Goal: Find specific page/section: Find specific page/section

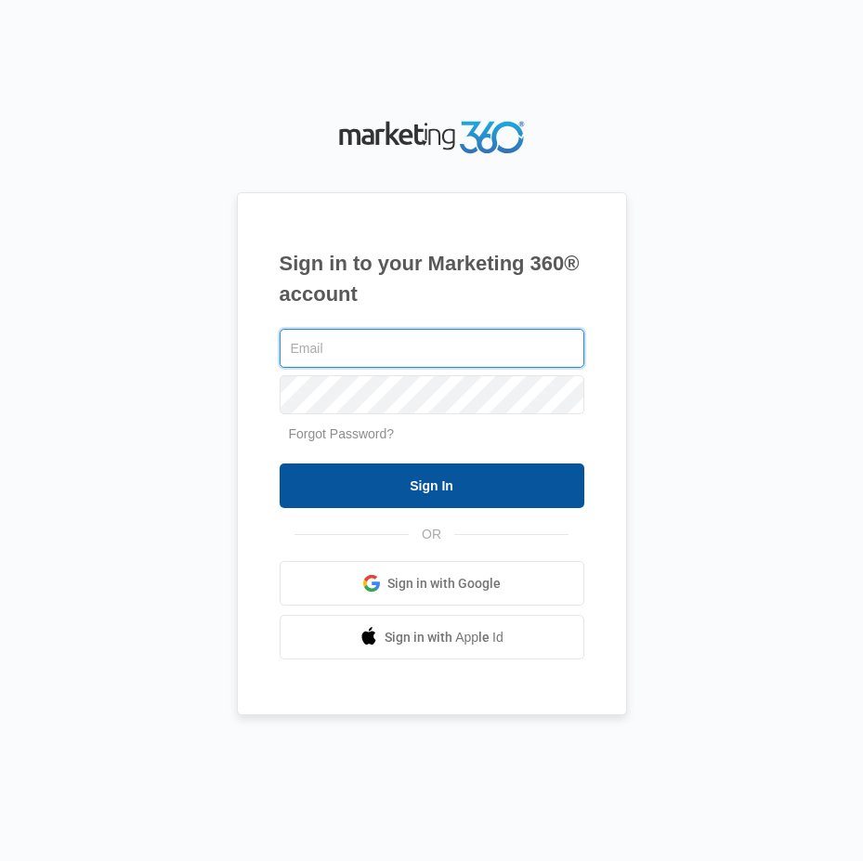
type input "pblease2@vintage-corp.com"
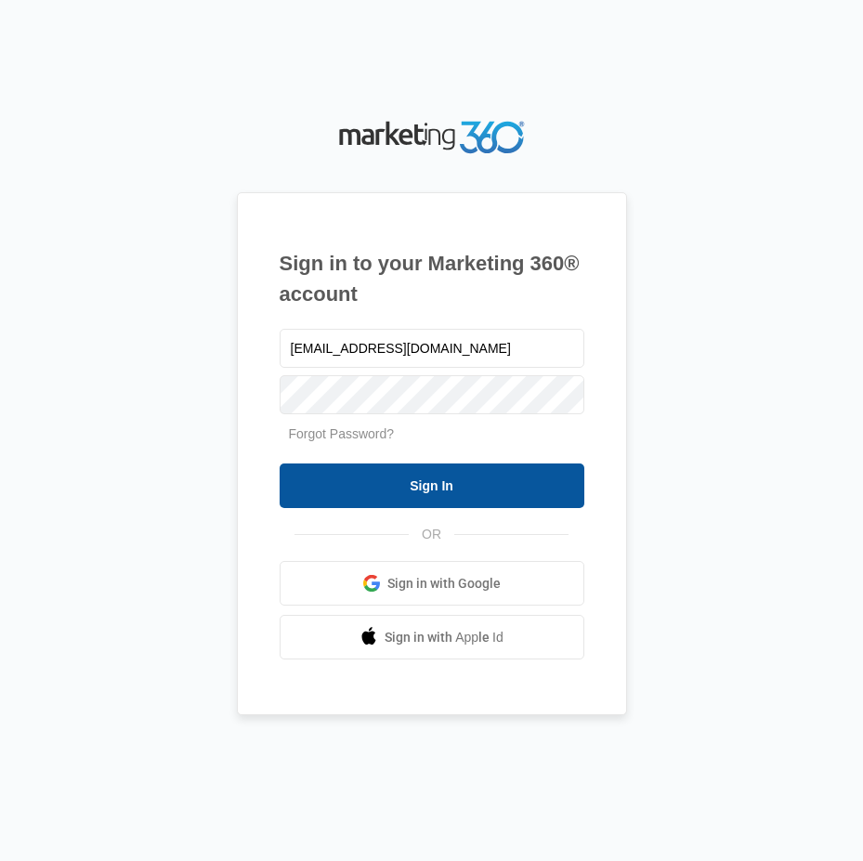
click at [431, 483] on input "Sign In" at bounding box center [432, 486] width 305 height 45
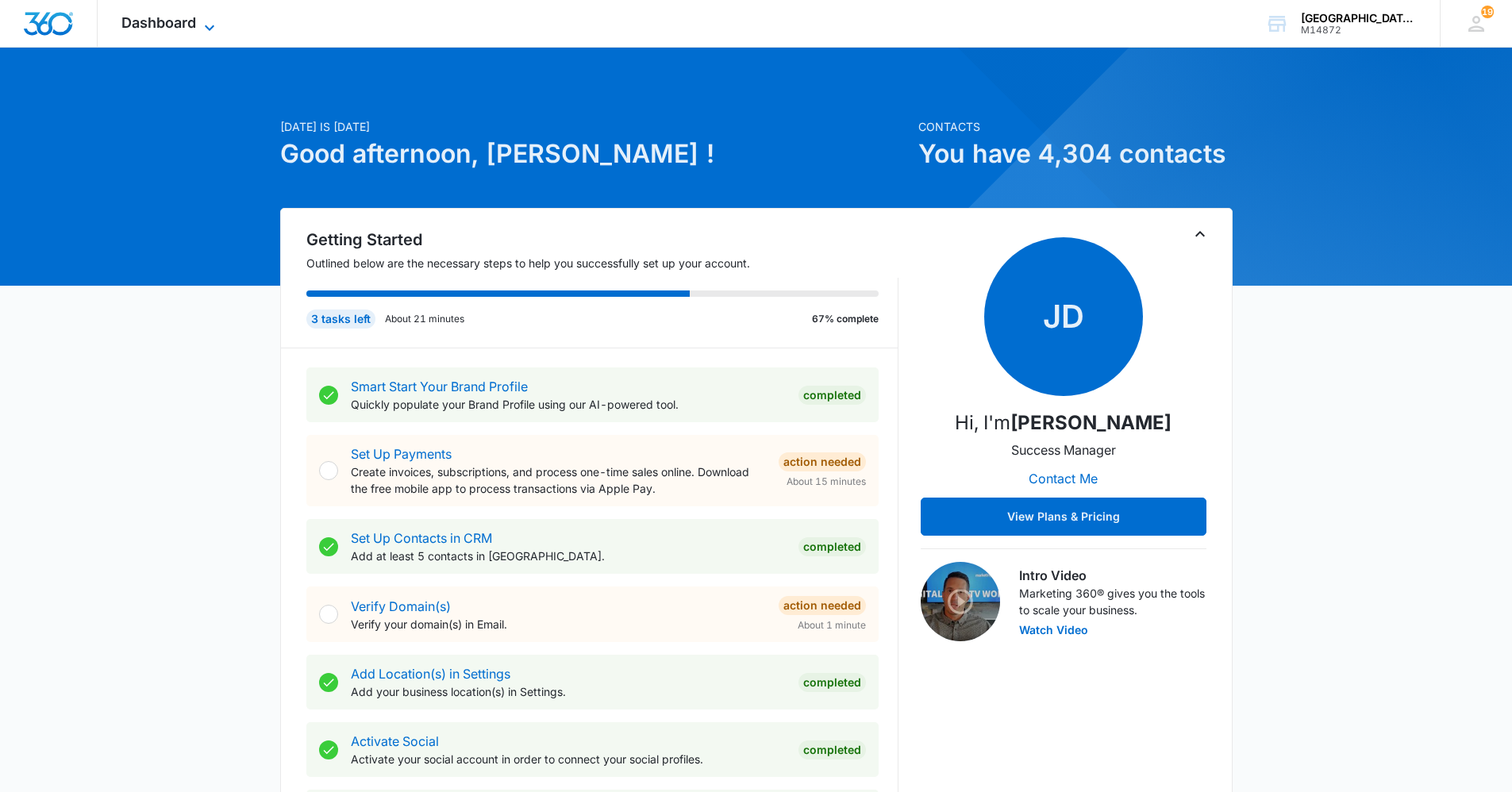
click at [209, 18] on icon at bounding box center [209, 27] width 19 height 19
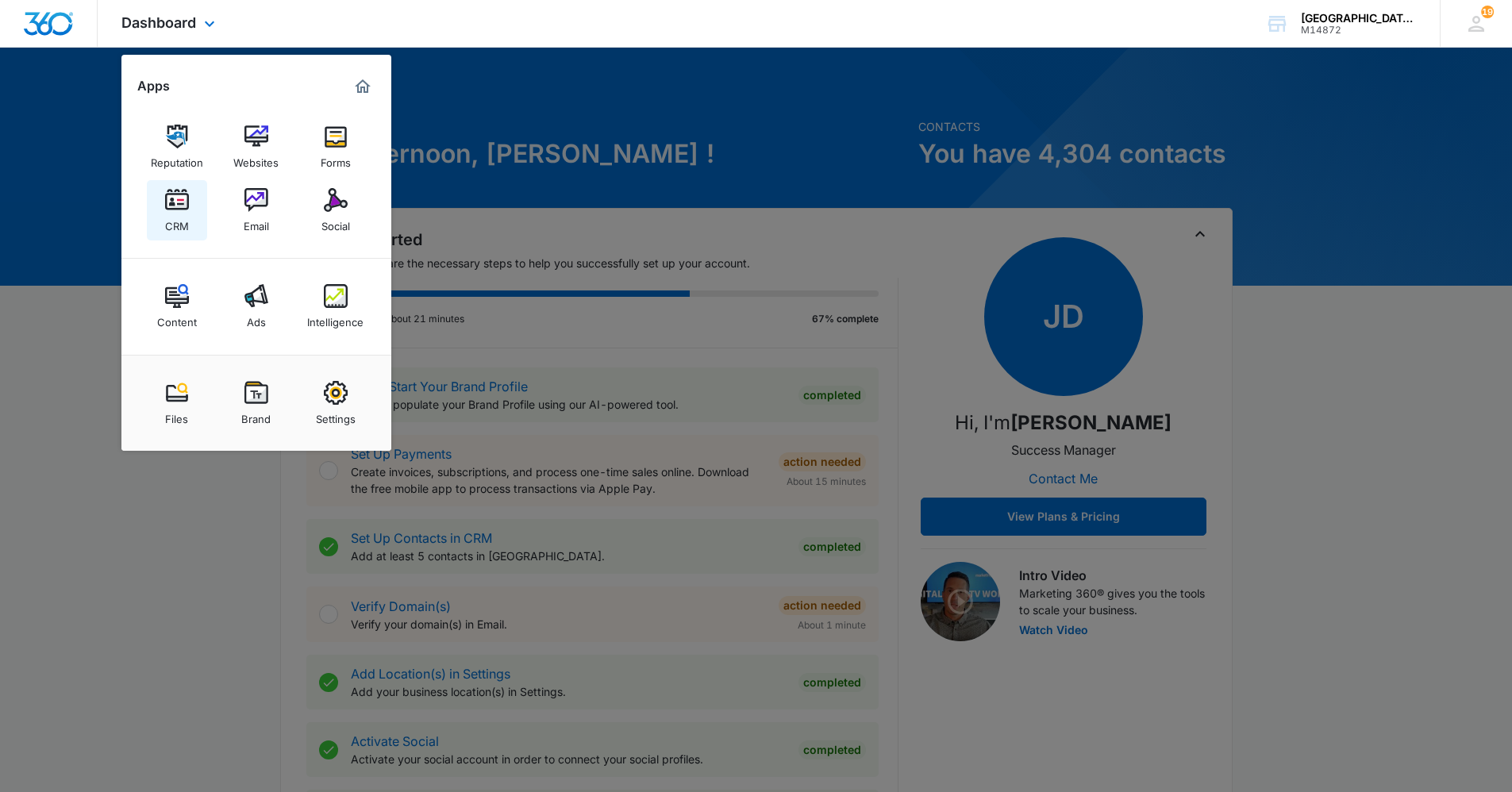
click at [185, 207] on img at bounding box center [177, 200] width 24 height 24
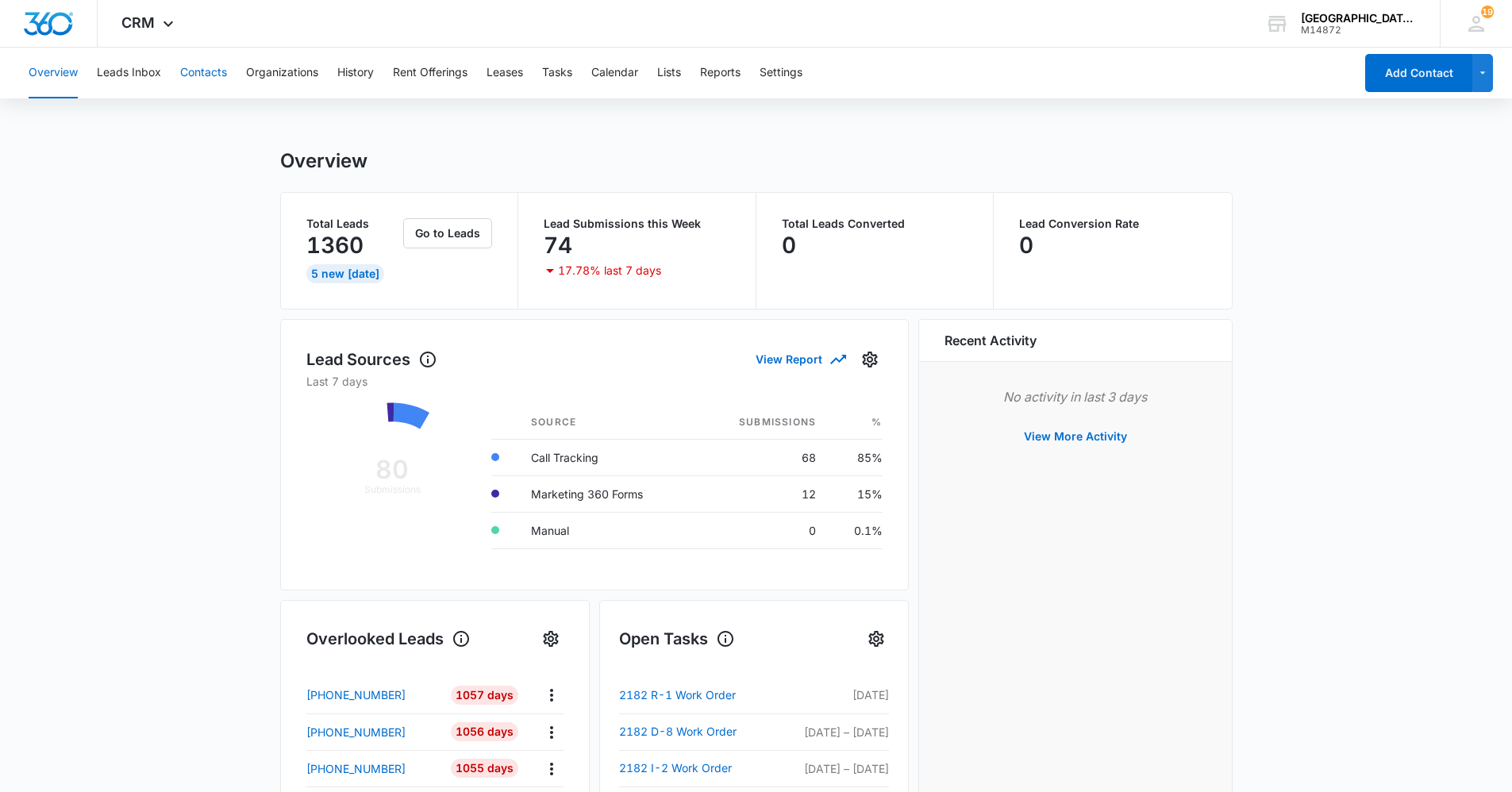
click at [194, 71] on button "Contacts" at bounding box center [203, 73] width 47 height 50
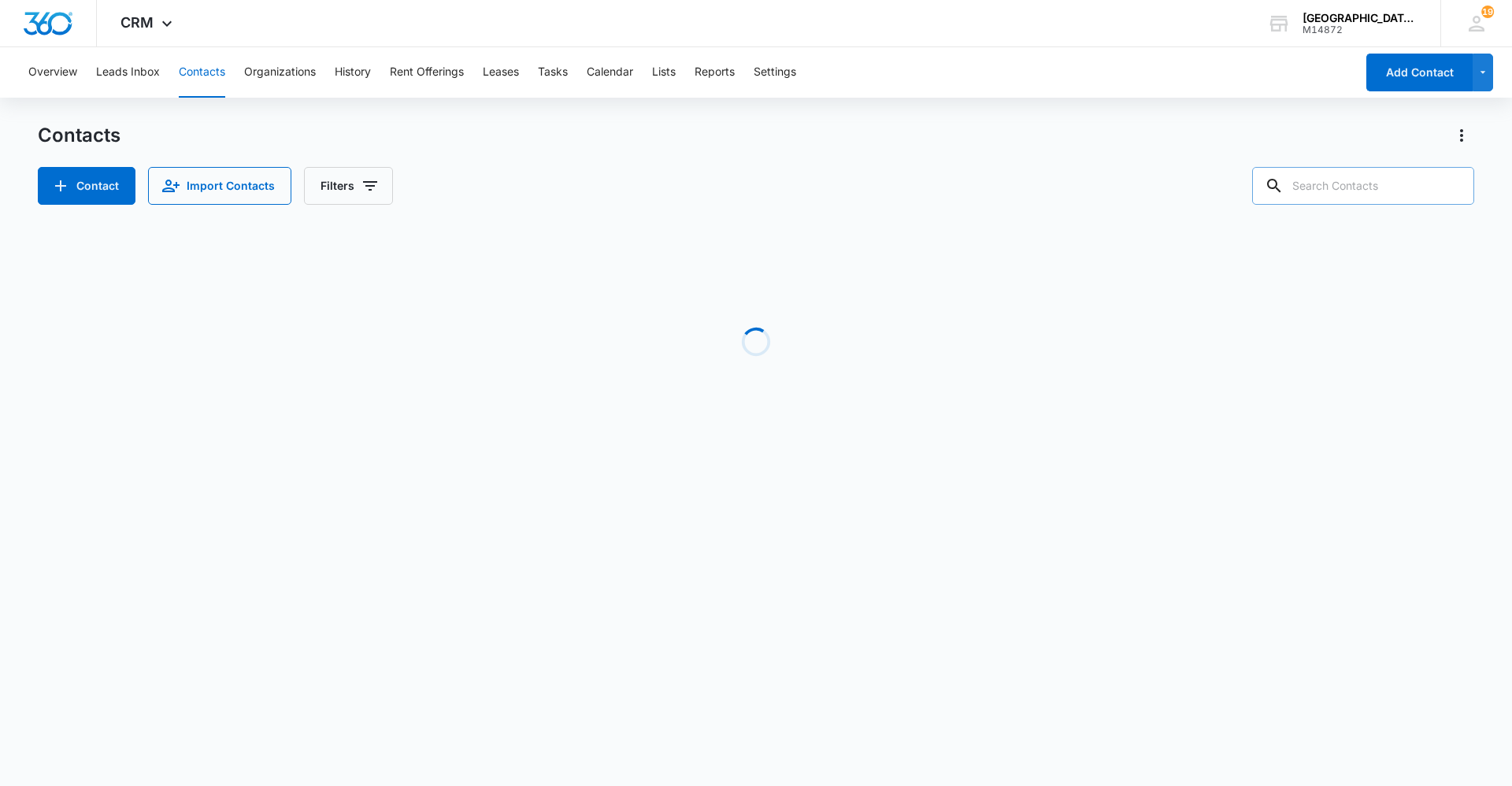
click at [731, 184] on input "text" at bounding box center [1363, 186] width 222 height 38
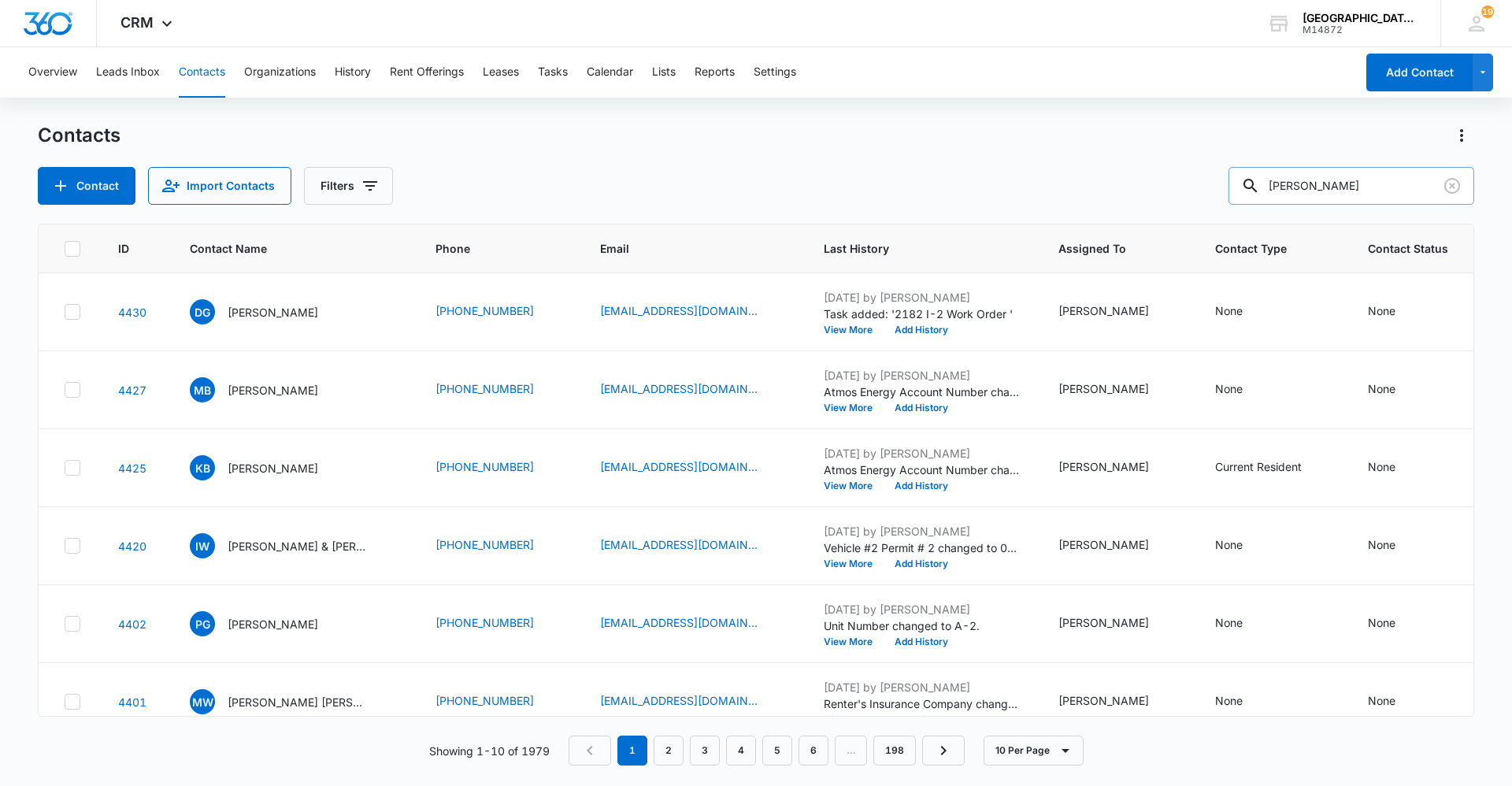
type input "sarah"
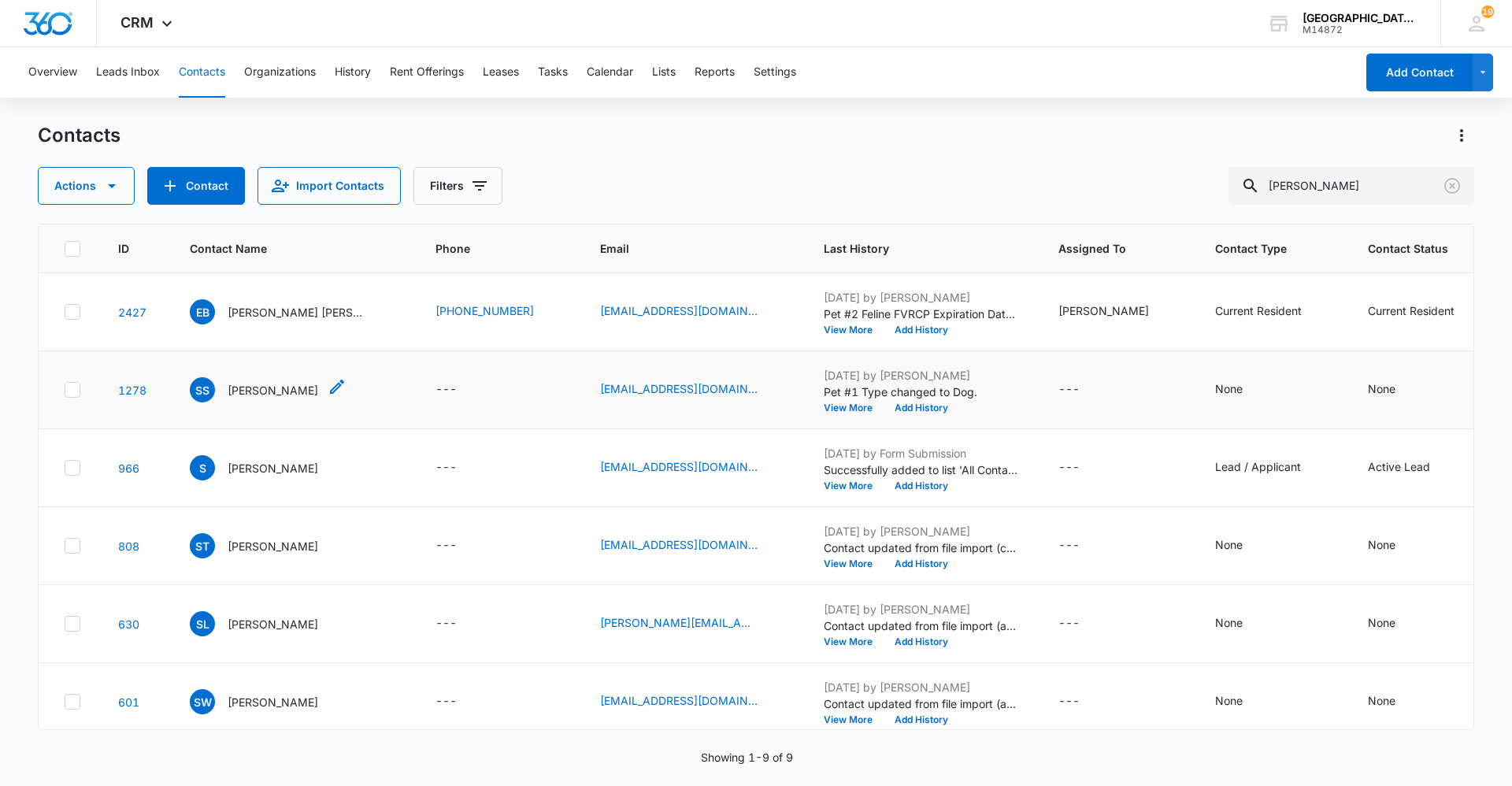
click at [256, 384] on p "Sarah Scott" at bounding box center [273, 391] width 91 height 17
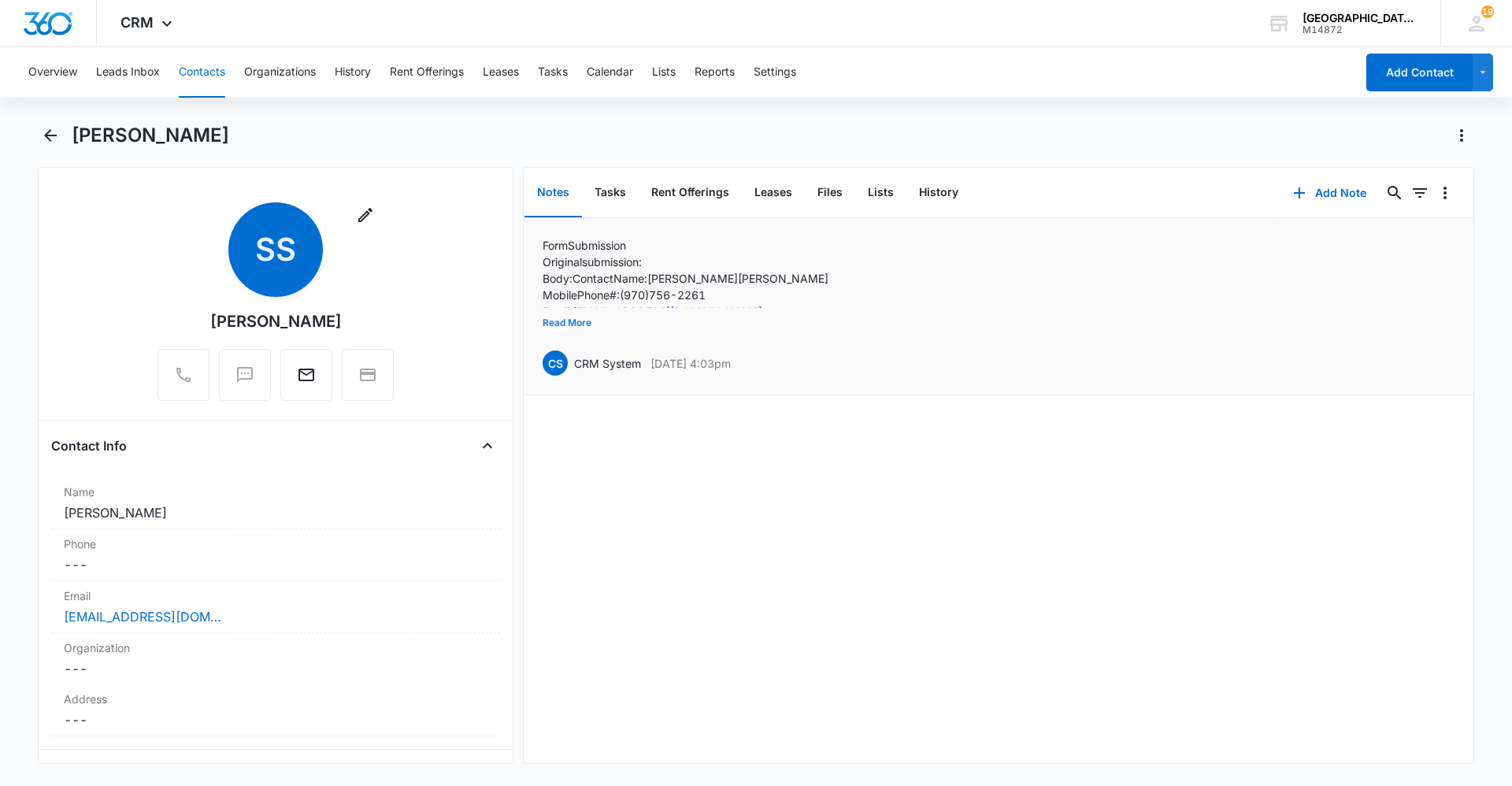
click at [583, 320] on button "Read More" at bounding box center [567, 322] width 49 height 30
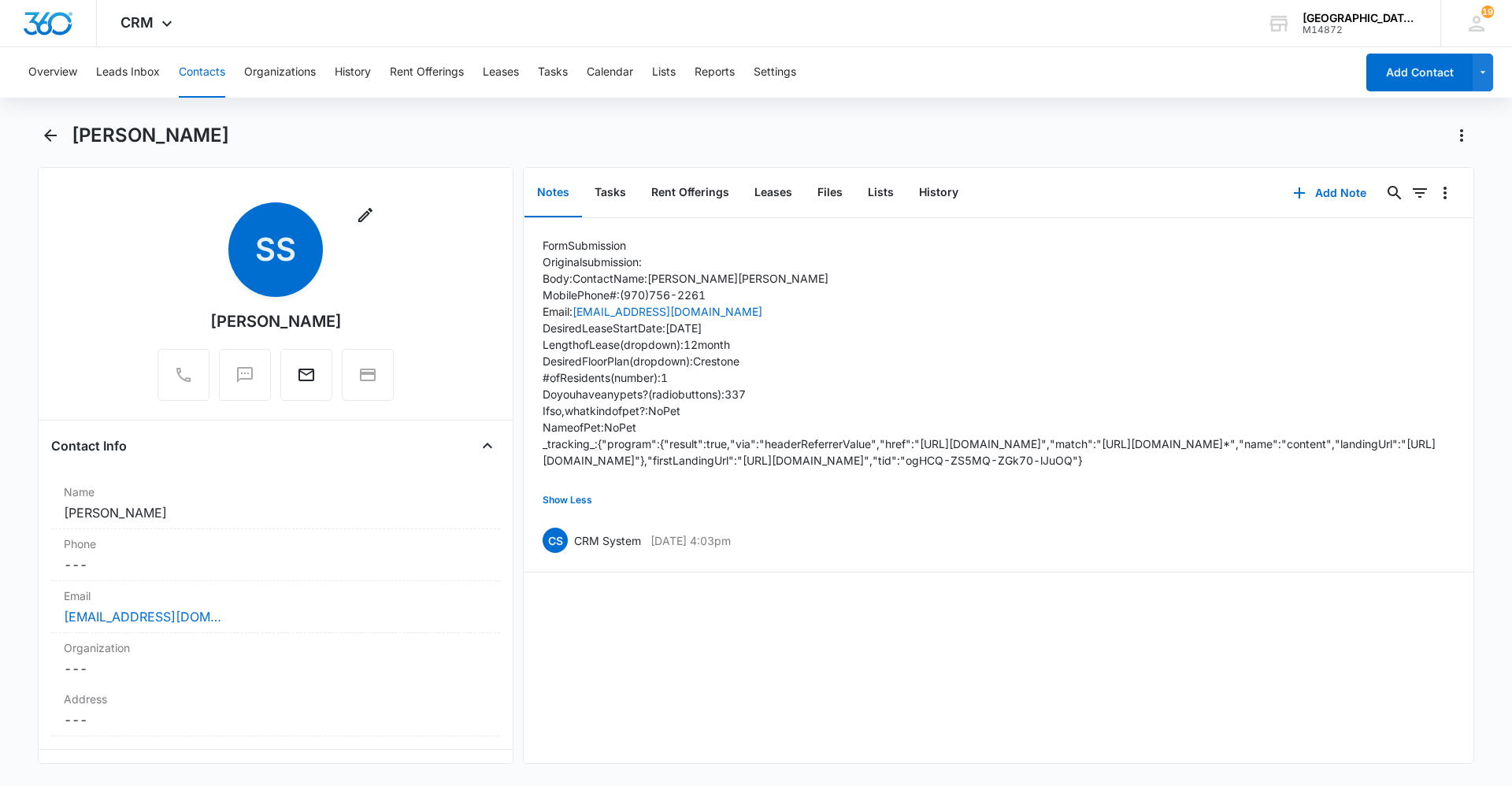
click at [731, 116] on div "Overview Leads Inbox Contacts Organizations History Rent Offerings Leases Tasks…" at bounding box center [756, 415] width 1512 height 736
click at [731, 28] on div "CRM Apps Reputation Websites Forms CRM Email Social Content Ads Intelligence Fi…" at bounding box center [756, 24] width 1512 height 47
click at [731, 142] on div "Sarah Scott" at bounding box center [773, 136] width 1403 height 25
click at [731, 16] on div "CRM Apps Reputation Websites Forms CRM Email Social Content Ads Intelligence Fi…" at bounding box center [756, 24] width 1512 height 47
click at [722, 129] on div "Sarah Scott" at bounding box center [773, 136] width 1403 height 25
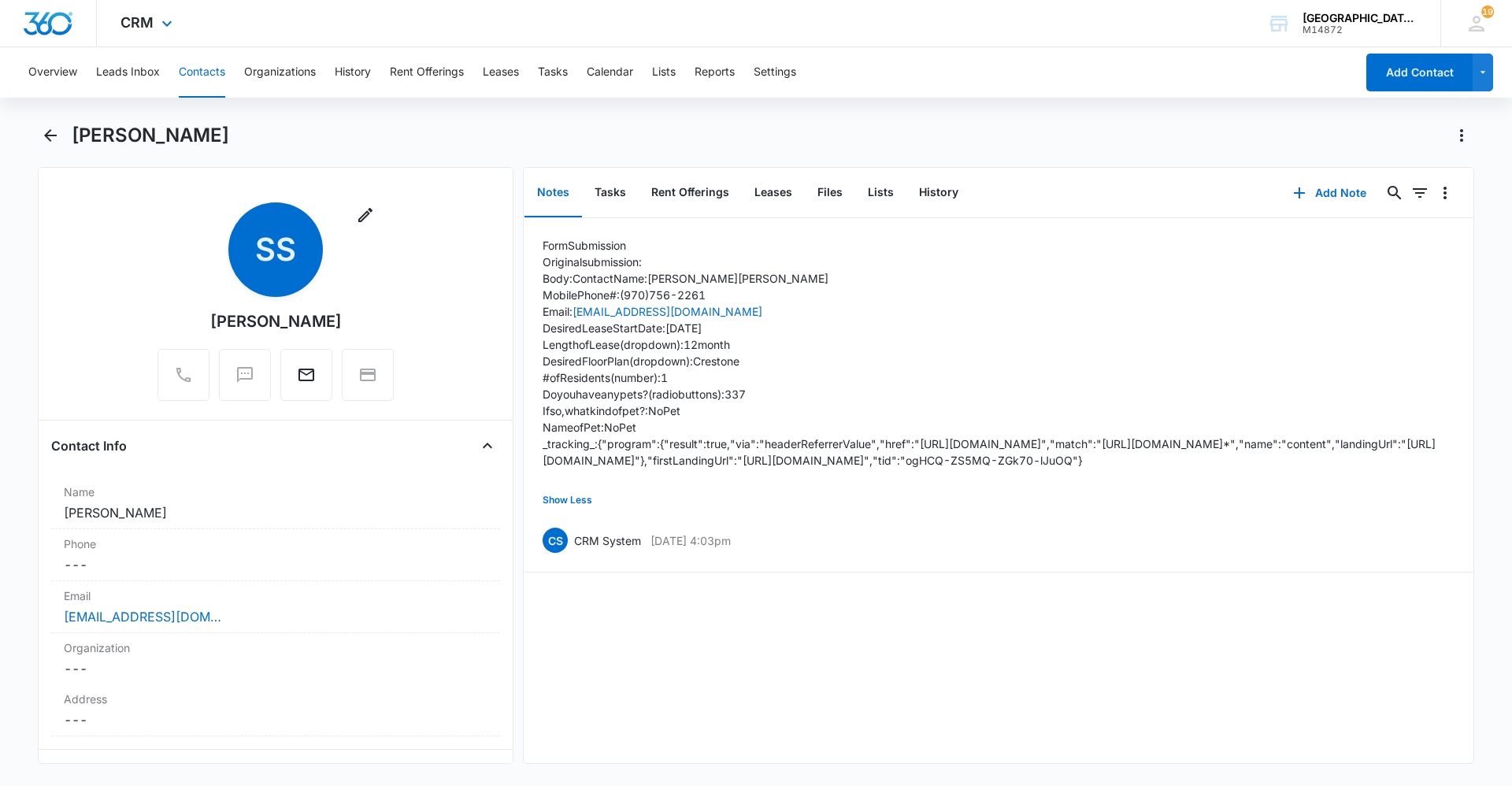
click at [704, 28] on div "CRM Apps Reputation Websites Forms CRM Email Social Content Ads Intelligence Fi…" at bounding box center [756, 24] width 1512 height 47
drag, startPoint x: 610, startPoint y: 128, endPoint x: 615, endPoint y: 110, distance: 18.7
click at [611, 128] on div "Sarah Scott" at bounding box center [773, 136] width 1403 height 25
click at [620, 9] on div "CRM Apps Reputation Websites Forms CRM Email Social Content Ads Intelligence Fi…" at bounding box center [756, 24] width 1512 height 47
click at [605, 129] on div "Sarah Scott" at bounding box center [773, 136] width 1403 height 25
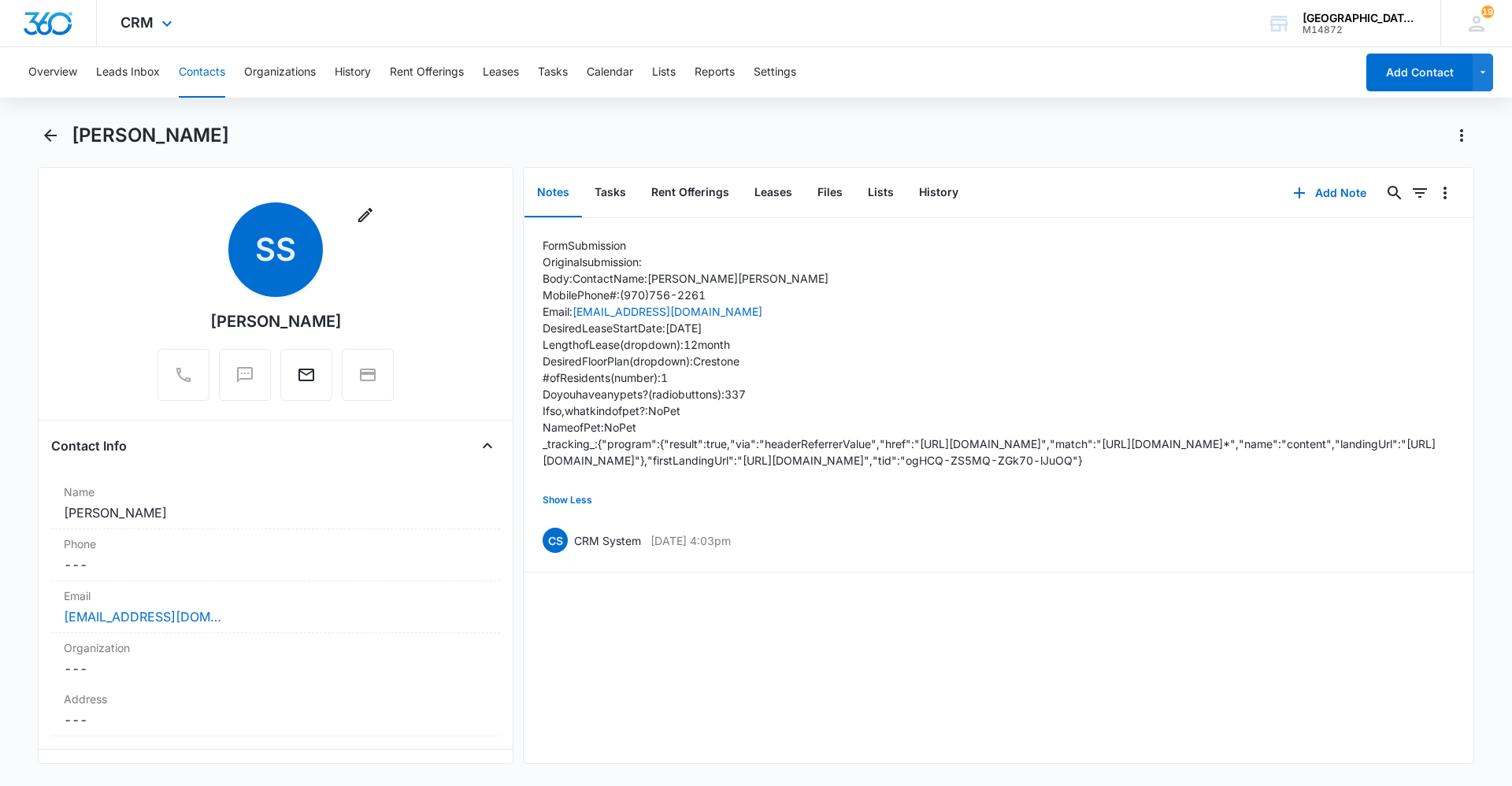
click at [612, 21] on div "CRM Apps Reputation Websites Forms CRM Email Social Content Ads Intelligence Fi…" at bounding box center [756, 24] width 1512 height 47
click at [731, 729] on div "Form Submission Original submission: Body: Contact Name: Sarah Scott Mobile Pho…" at bounding box center [998, 490] width 950 height 545
click at [731, 649] on div "Form Submission Original submission: Body: Contact Name: Sarah Scott Mobile Pho…" at bounding box center [998, 490] width 950 height 545
